Goal: Find specific page/section: Find specific page/section

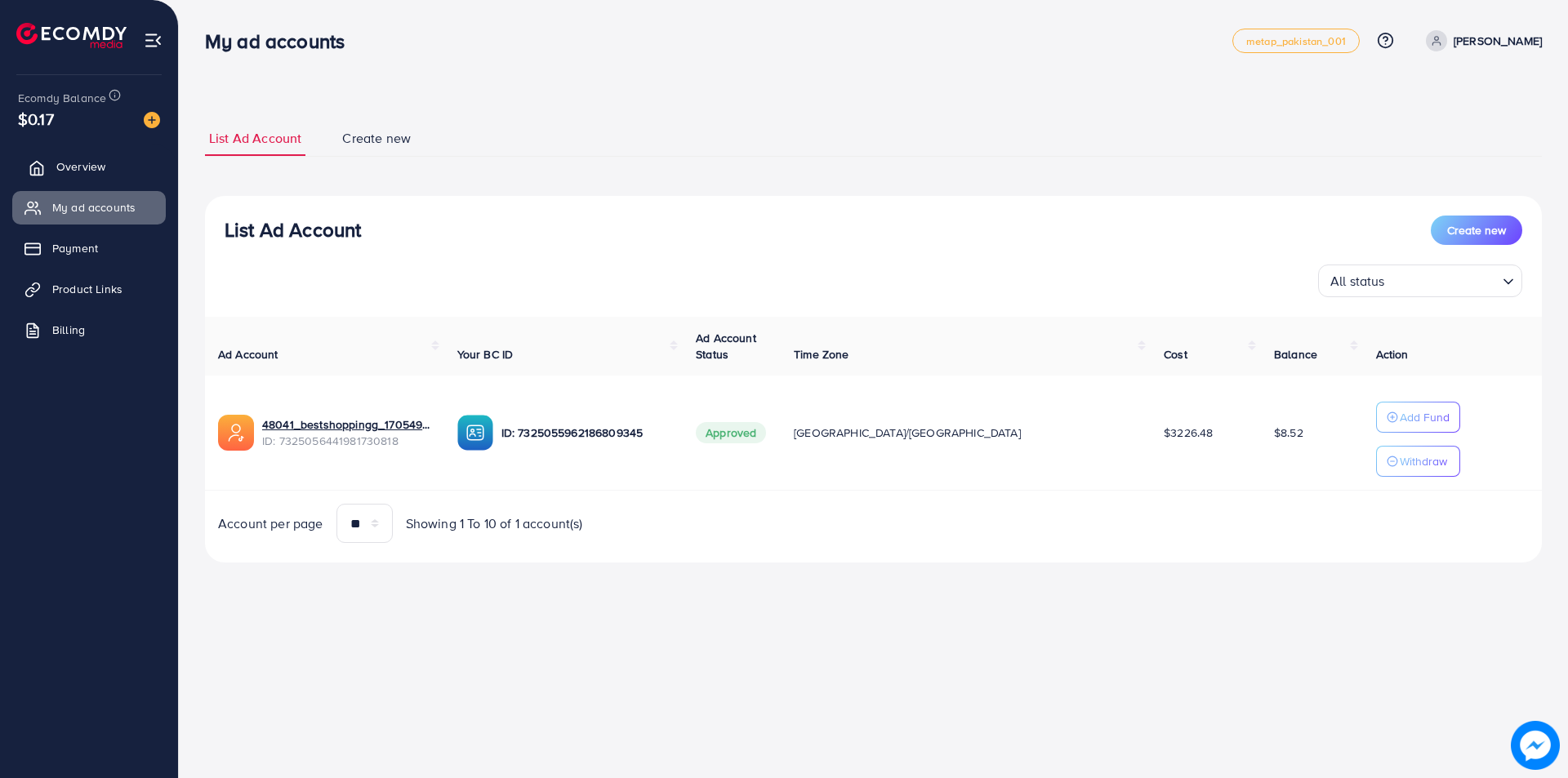
click at [110, 172] on link "Overview" at bounding box center [89, 166] width 154 height 33
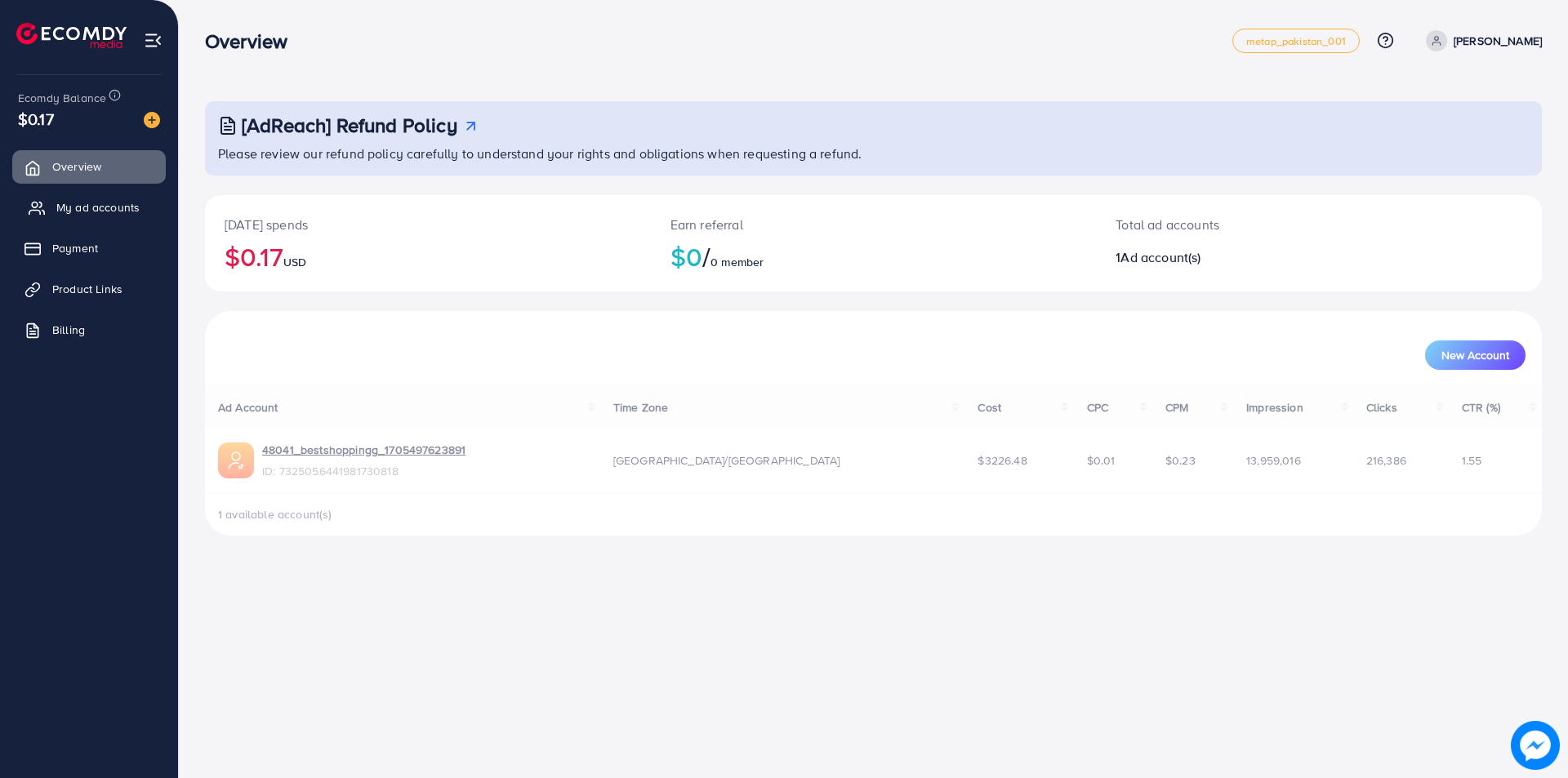
click at [80, 200] on span "My ad accounts" at bounding box center [98, 208] width 83 height 16
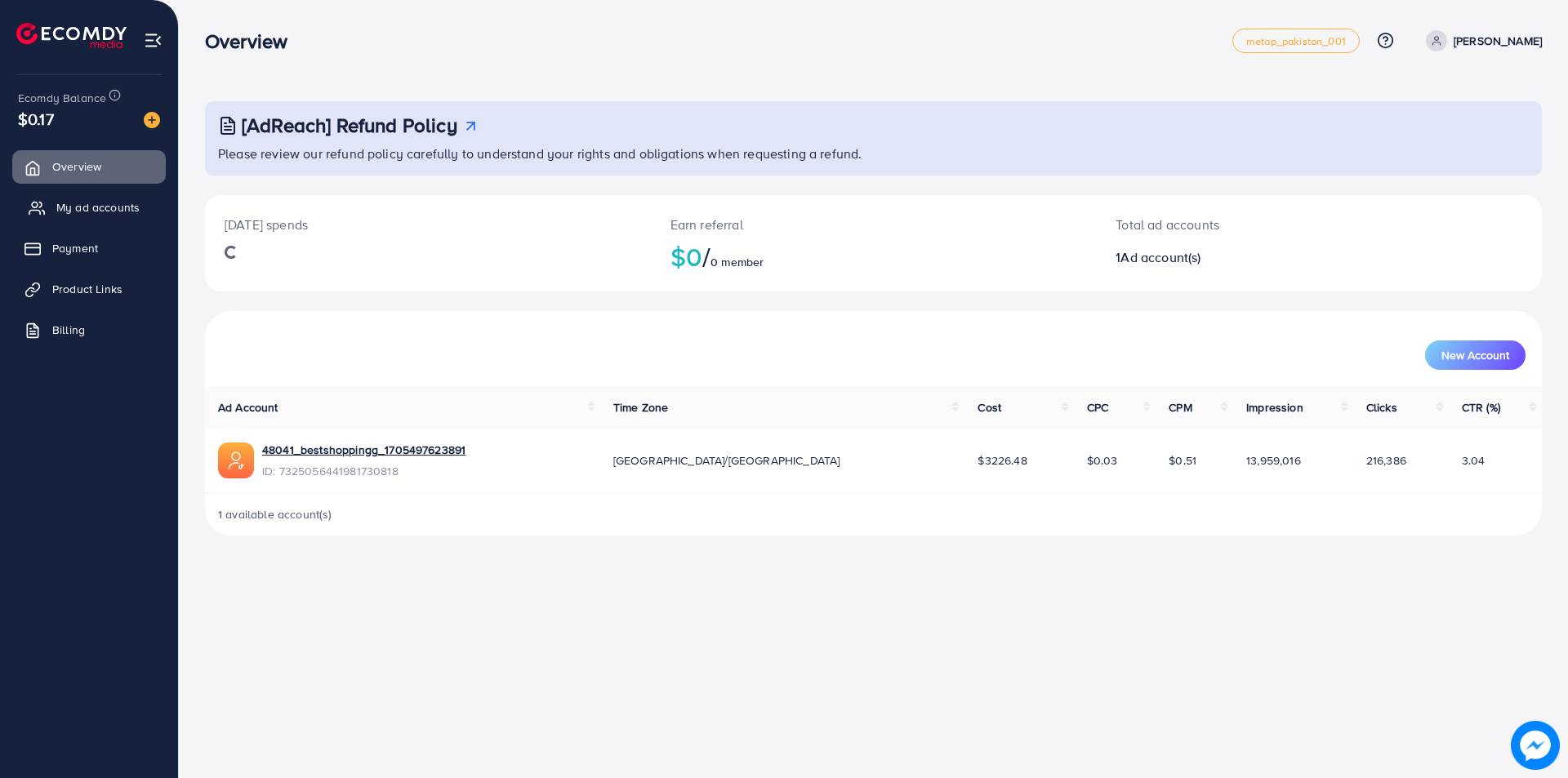
click at [95, 210] on span "My ad accounts" at bounding box center [98, 208] width 83 height 16
